Goal: Check status: Check status

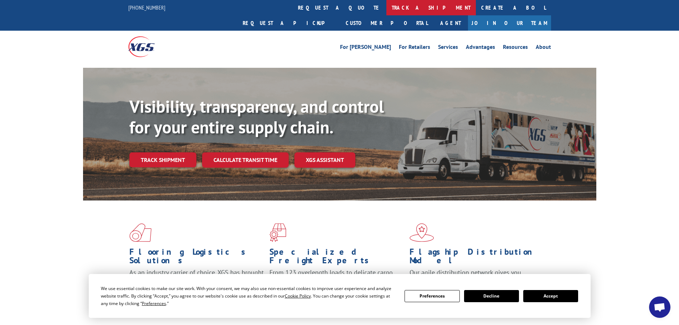
click at [386, 10] on link "track a shipment" at bounding box center [430, 7] width 89 height 15
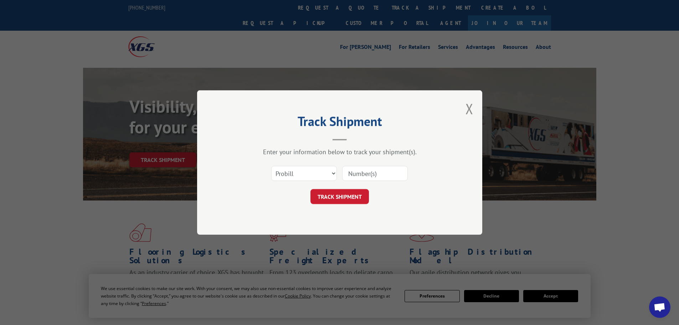
click at [357, 170] on input at bounding box center [375, 173] width 66 height 15
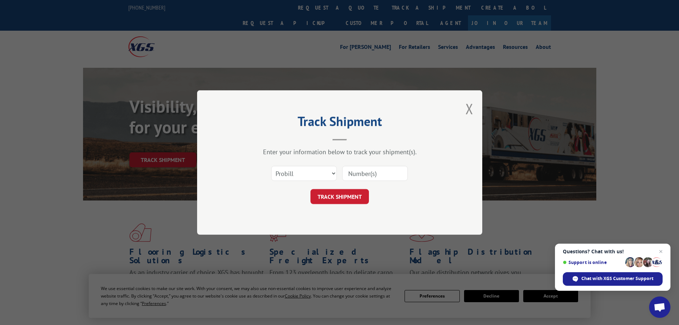
paste input "5316234"
type input "5316234"
click at [305, 169] on select "Select category... Probill BOL PO" at bounding box center [304, 173] width 66 height 15
select select "bol"
click at [271, 166] on select "Select category... Probill BOL PO" at bounding box center [304, 173] width 66 height 15
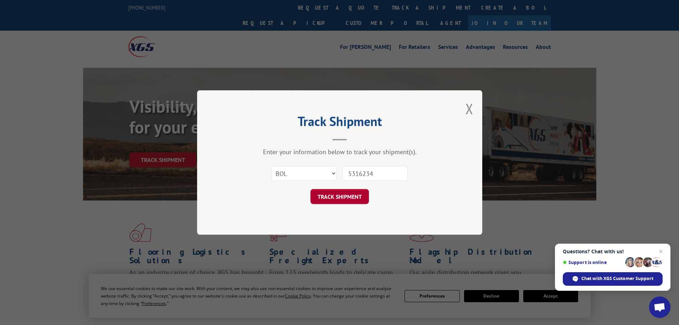
click at [344, 200] on button "TRACK SHIPMENT" at bounding box center [339, 196] width 58 height 15
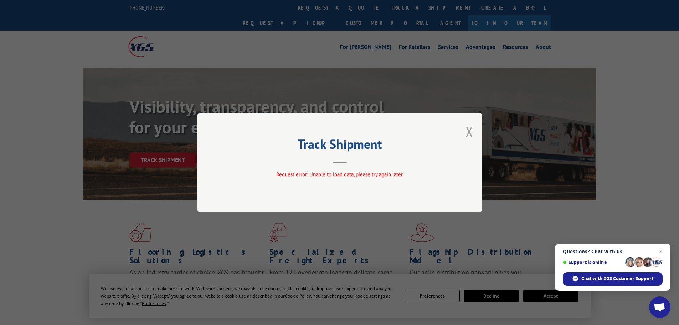
click at [469, 129] on button "Close modal" at bounding box center [469, 131] width 8 height 19
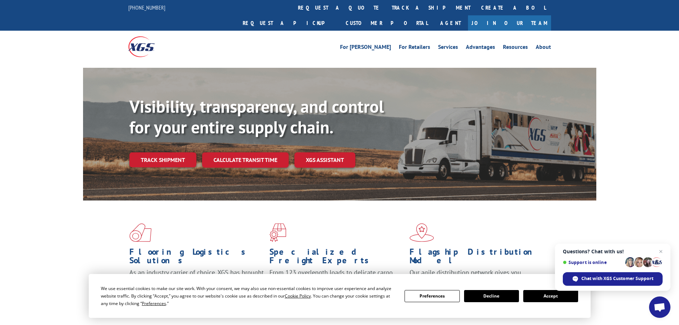
click at [554, 295] on button "Accept" at bounding box center [550, 296] width 55 height 12
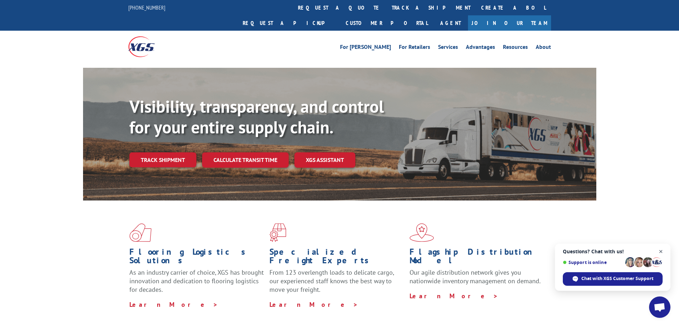
click at [664, 251] on span "Close chat" at bounding box center [660, 251] width 9 height 9
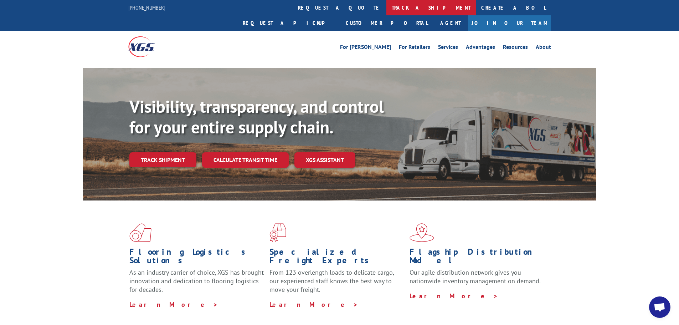
click at [386, 4] on link "track a shipment" at bounding box center [430, 7] width 89 height 15
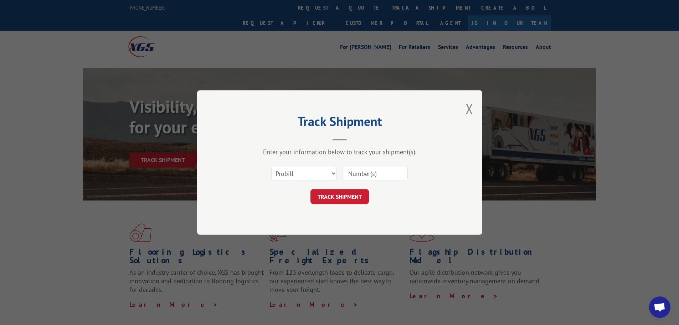
click at [368, 176] on input at bounding box center [375, 173] width 66 height 15
paste input "5316234"
type input "5316234"
click at [306, 175] on select "Select category... Probill BOL PO" at bounding box center [304, 173] width 66 height 15
select select "bol"
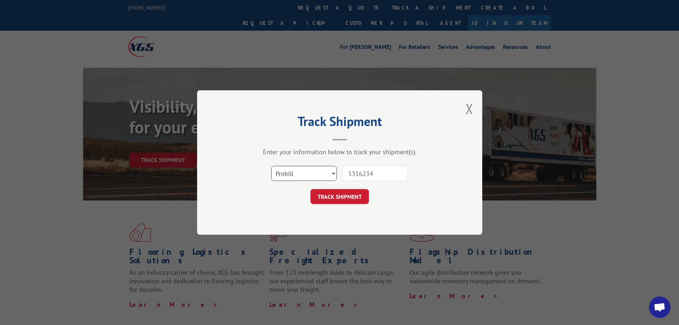
click at [271, 166] on select "Select category... Probill BOL PO" at bounding box center [304, 173] width 66 height 15
click at [326, 202] on button "TRACK SHIPMENT" at bounding box center [339, 196] width 58 height 15
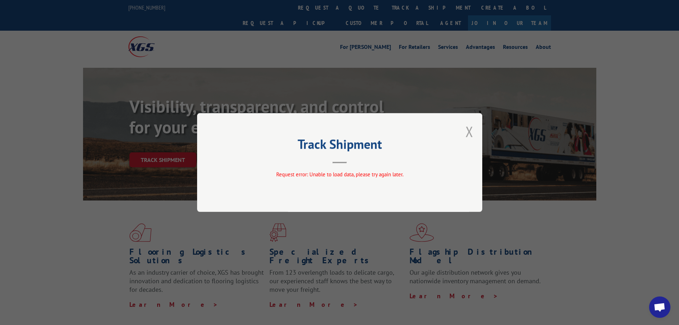
click at [472, 133] on button "Close modal" at bounding box center [469, 131] width 8 height 19
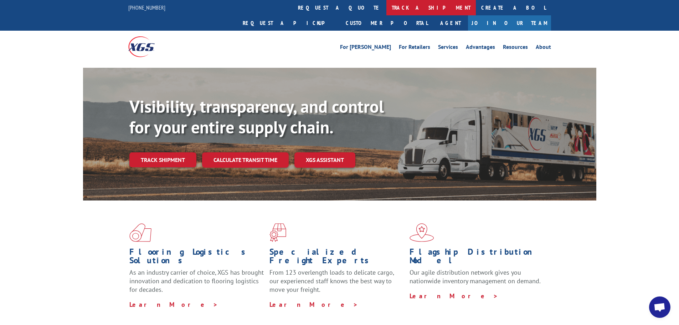
click at [386, 11] on link "track a shipment" at bounding box center [430, 7] width 89 height 15
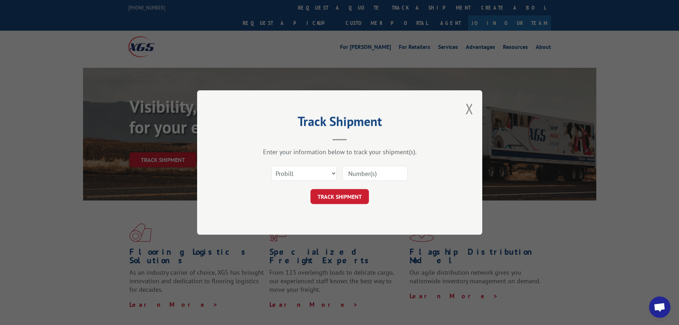
click at [345, 172] on input at bounding box center [375, 173] width 66 height 15
paste input "17260152"
type input "17260152"
click at [354, 193] on button "TRACK SHIPMENT" at bounding box center [339, 196] width 58 height 15
